Goal: Task Accomplishment & Management: Complete application form

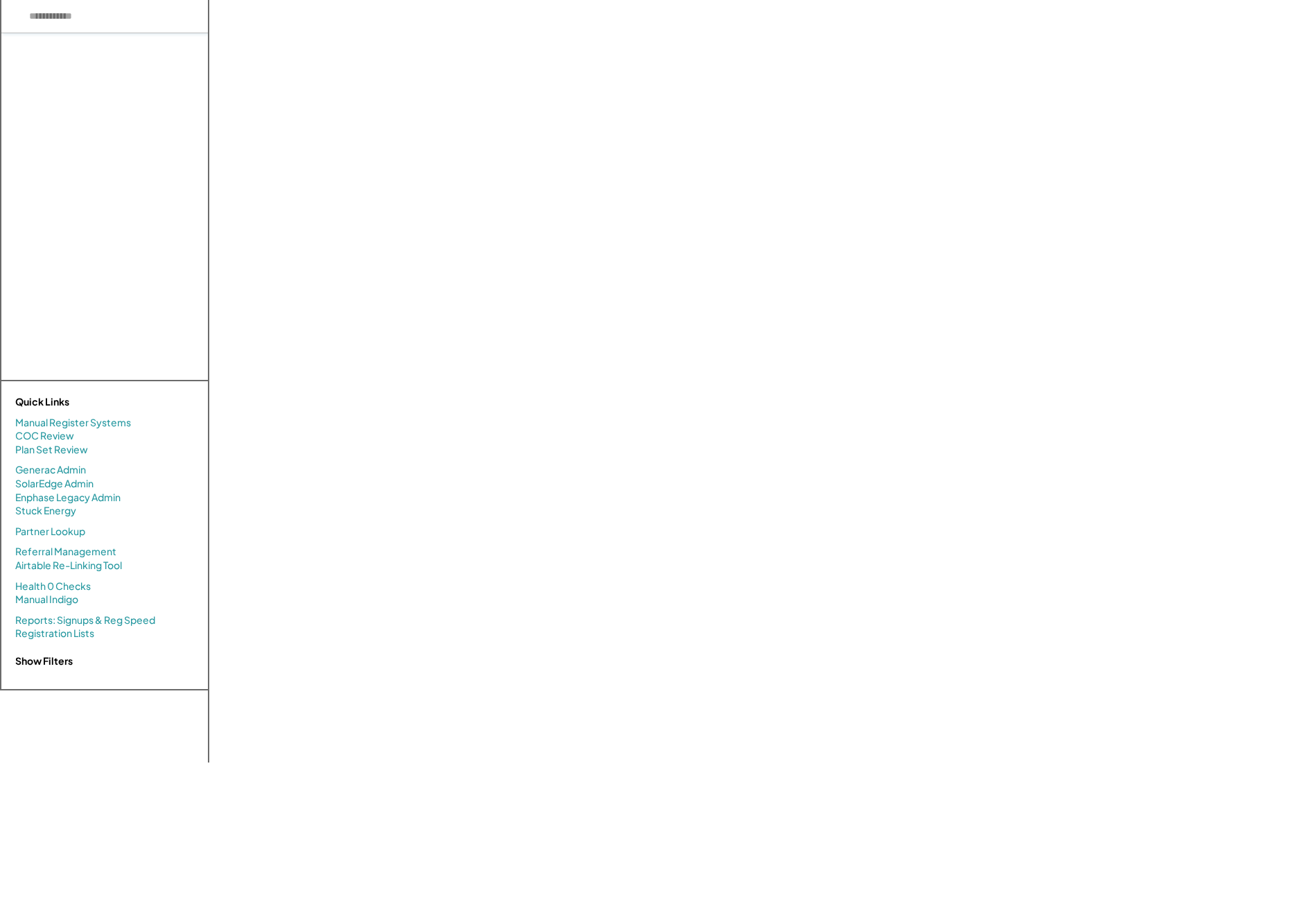
click at [82, 25] on input "input" at bounding box center [105, 17] width 207 height 33
click at [68, 22] on input "input" at bounding box center [105, 17] width 207 height 33
type input "******"
click at [78, 75] on div "Kaeser Compressors, Inc. (983.92kW) [PERSON_NAME][EMAIL_ADDRESS][PERSON_NAME][P…" at bounding box center [107, 84] width 200 height 103
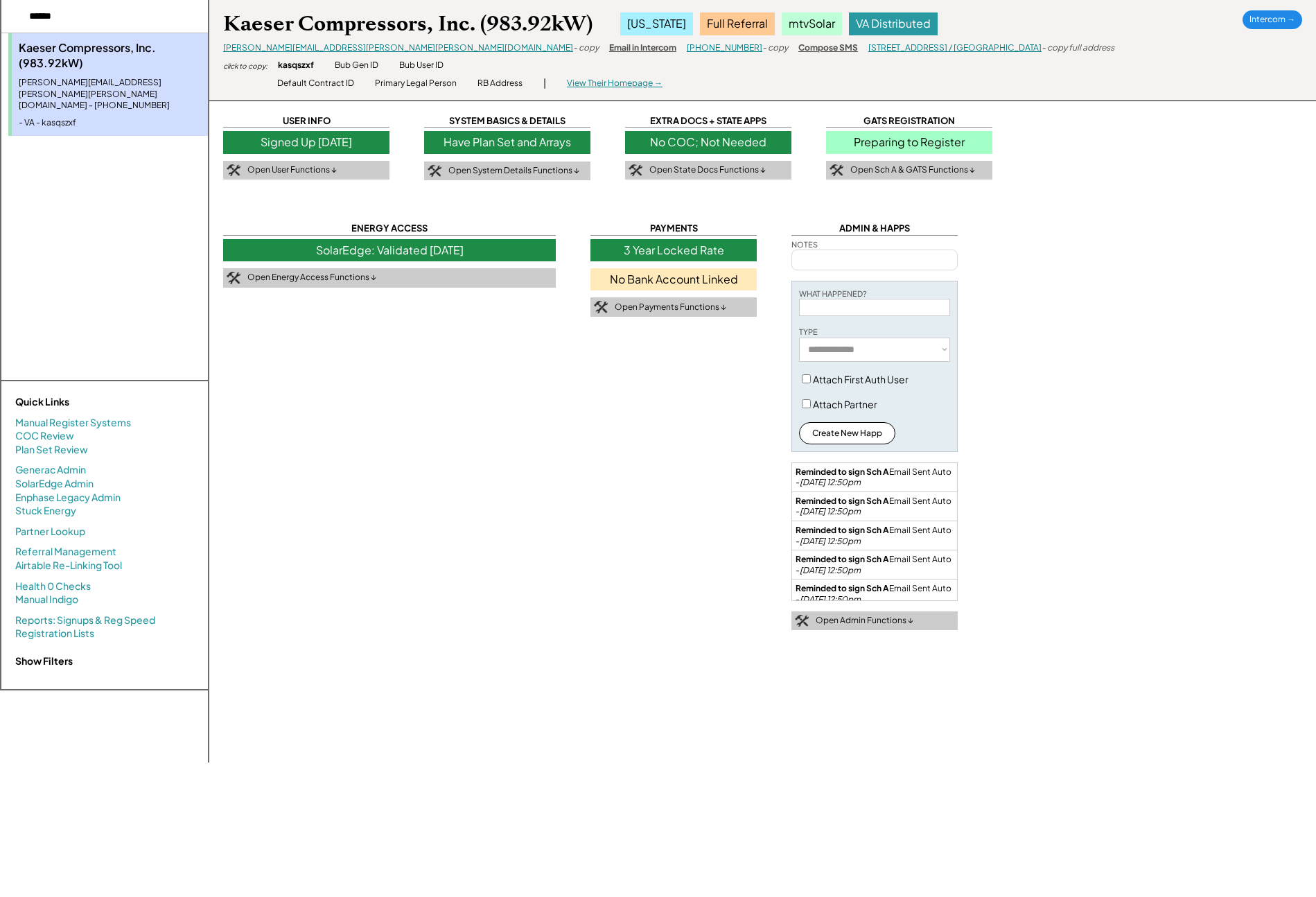
click at [982, 147] on div "Preparing to Register" at bounding box center [909, 142] width 166 height 22
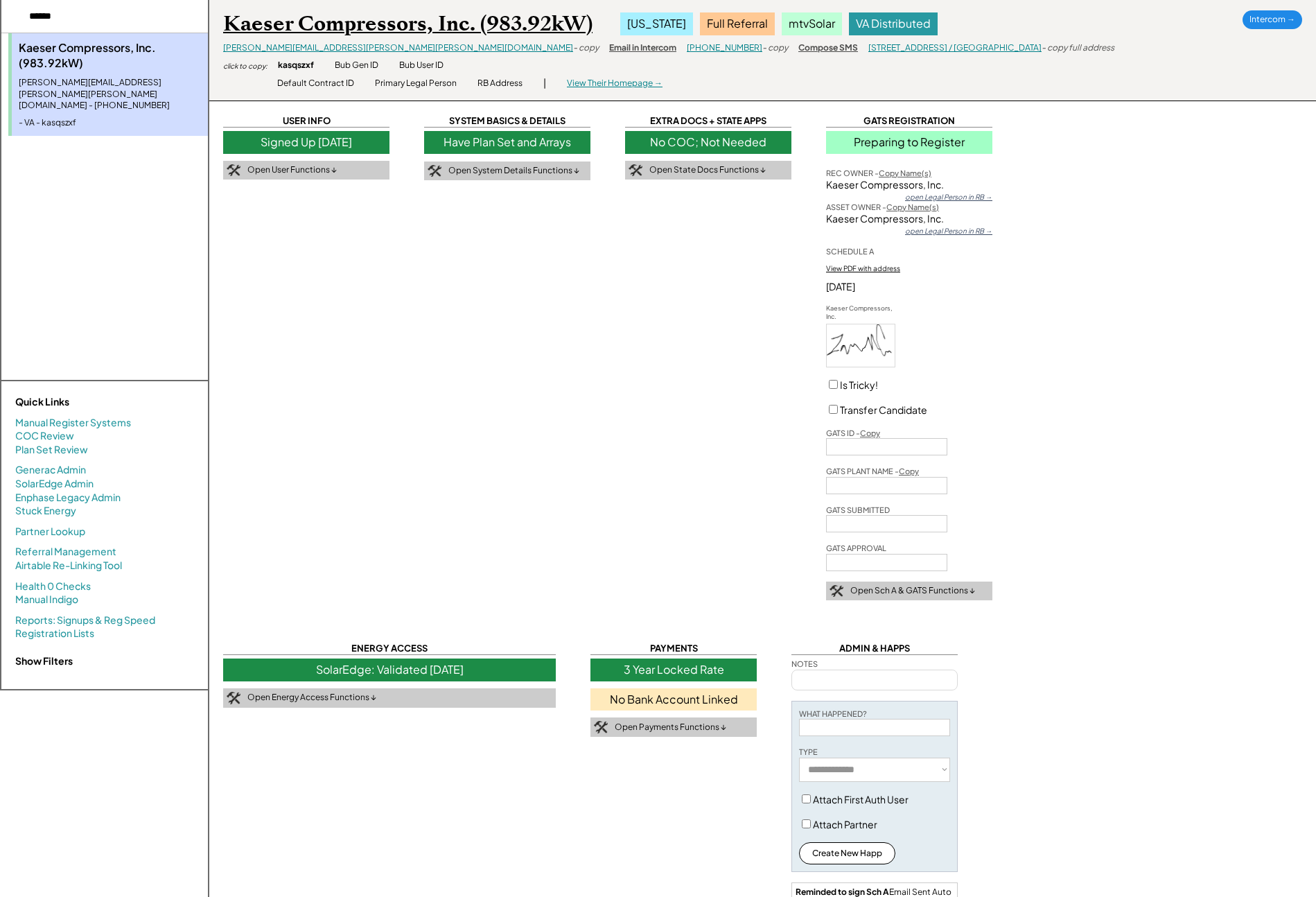
click at [300, 28] on div "Kaeser Compressors, Inc. (983.92kW)" at bounding box center [408, 24] width 370 height 27
click at [774, 138] on div "No COC; Not Needed" at bounding box center [708, 142] width 166 height 22
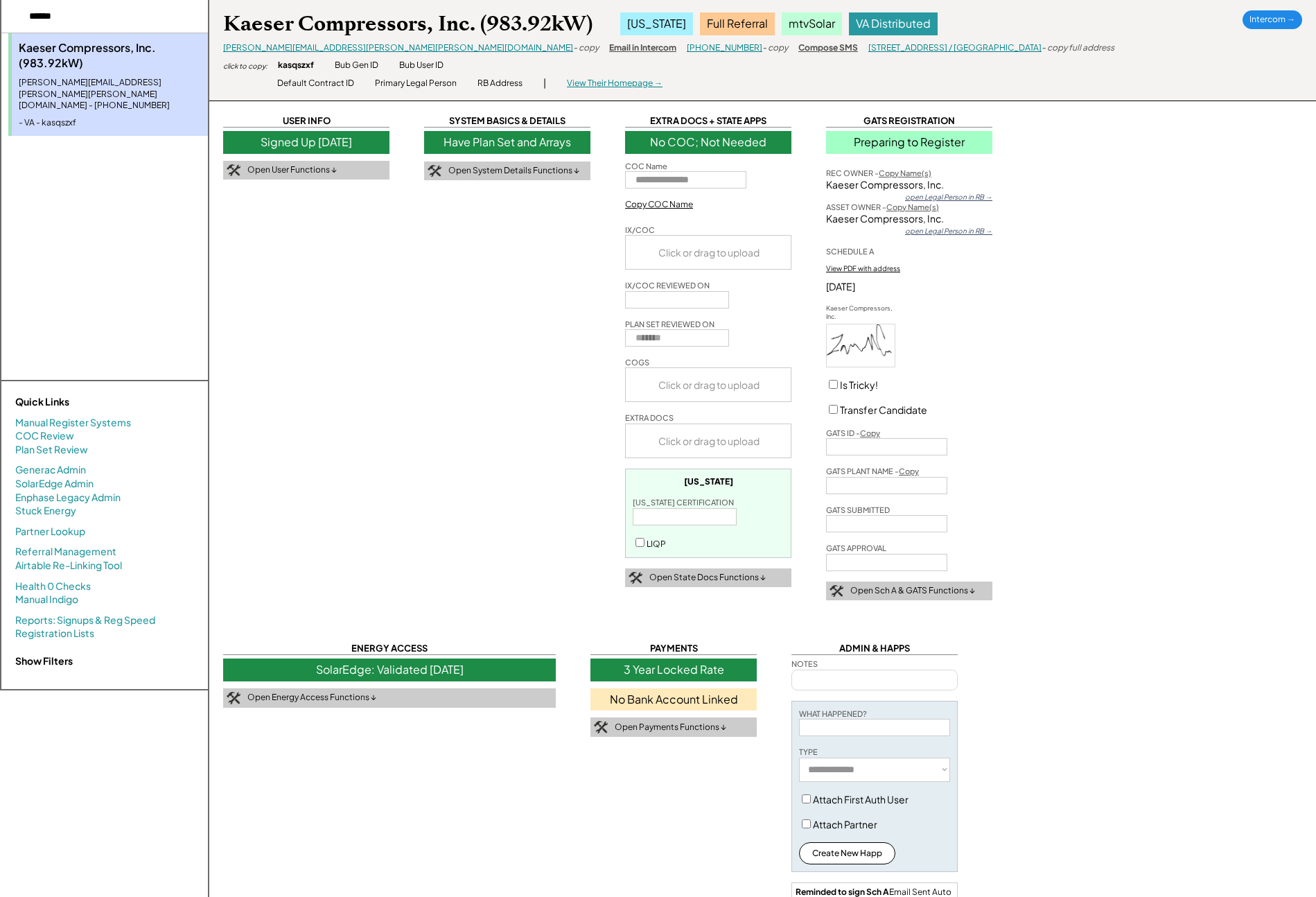
click at [778, 138] on div "No COC; Not Needed" at bounding box center [708, 142] width 166 height 22
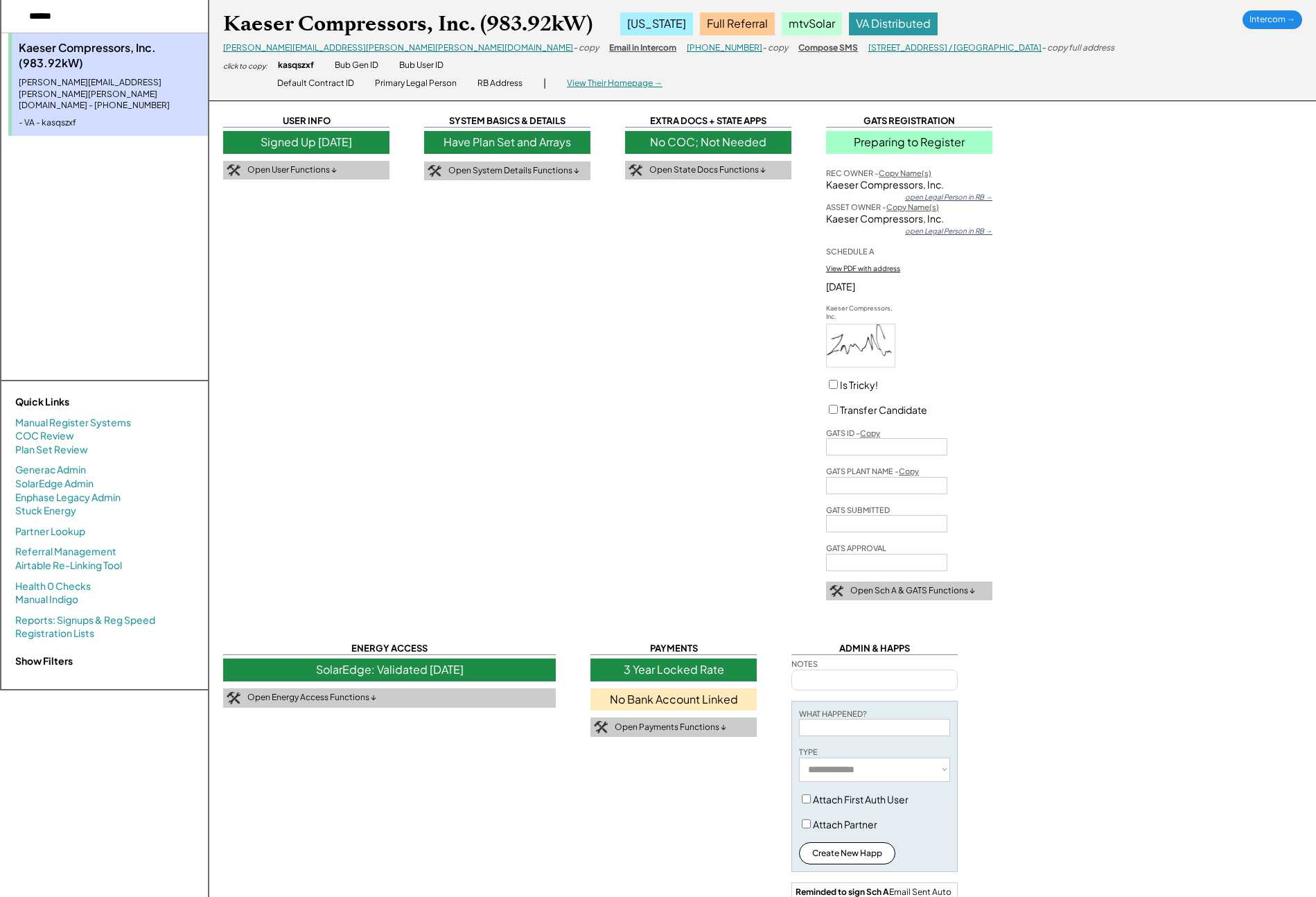
click at [879, 270] on div "View PDF with address" at bounding box center [863, 268] width 74 height 10
click at [300, 64] on div "kasqszxf" at bounding box center [296, 65] width 36 height 12
